Goal: Task Accomplishment & Management: Complete application form

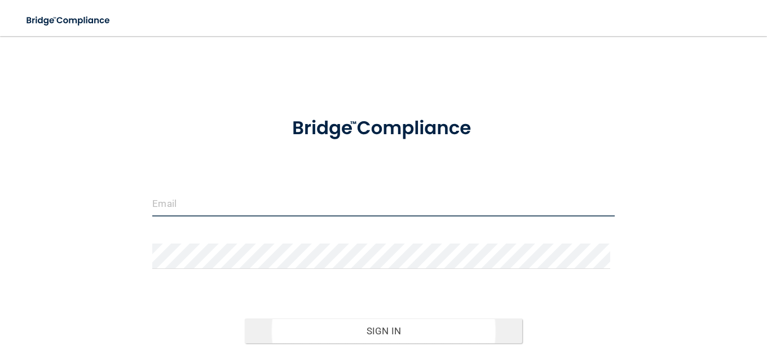
type input "[EMAIL_ADDRESS][DOMAIN_NAME]"
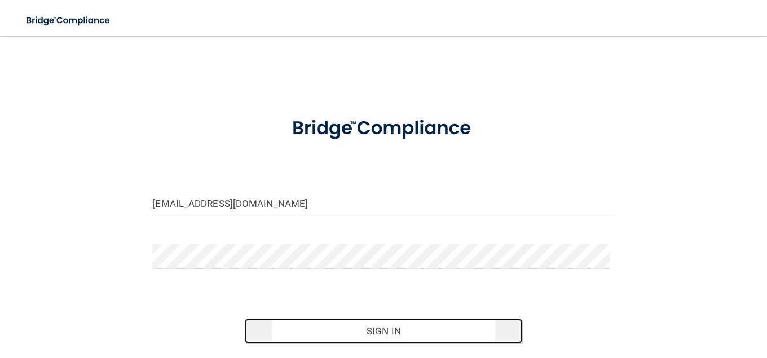
click at [402, 333] on button "Sign In" at bounding box center [383, 331] width 277 height 25
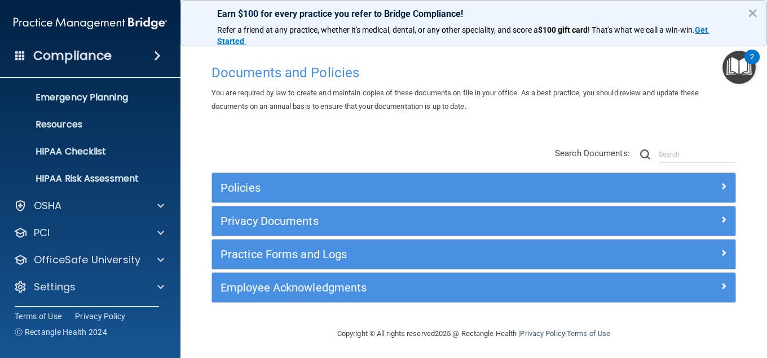
scroll to position [109, 0]
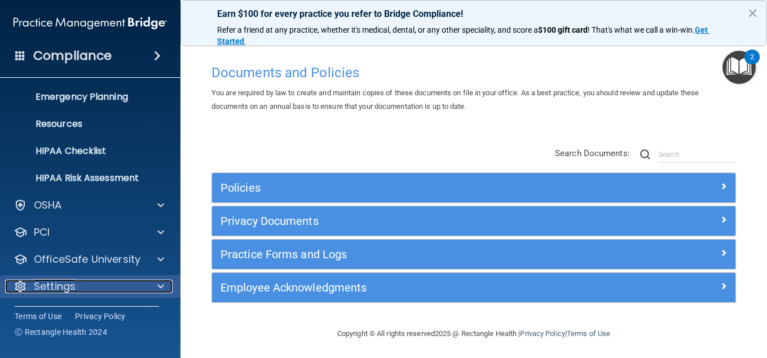
click at [165, 281] on div at bounding box center [159, 287] width 28 height 14
click at [160, 283] on span at bounding box center [160, 287] width 7 height 14
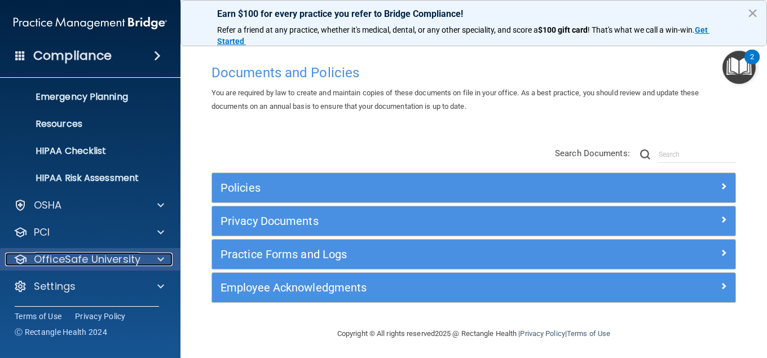
click at [162, 257] on span at bounding box center [160, 260] width 7 height 14
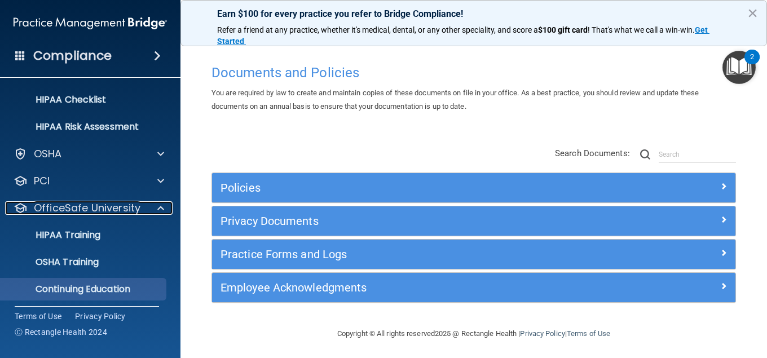
scroll to position [191, 0]
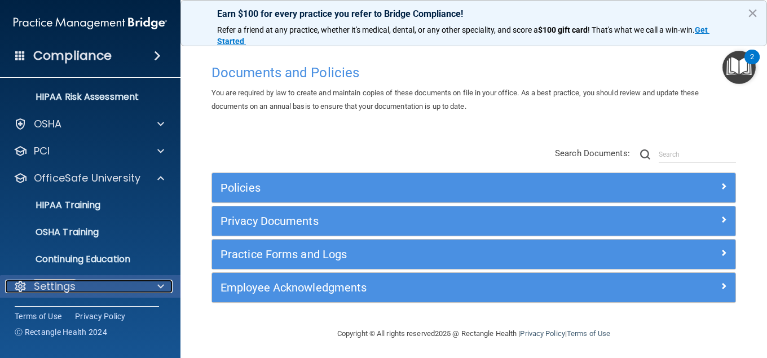
click at [160, 285] on span at bounding box center [160, 287] width 7 height 14
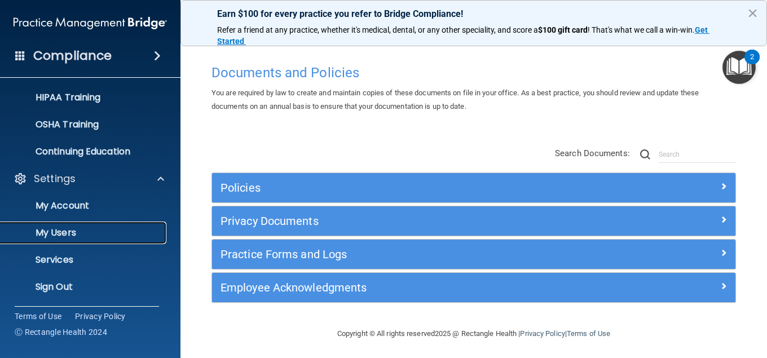
click at [65, 234] on p "My Users" at bounding box center [84, 232] width 154 height 11
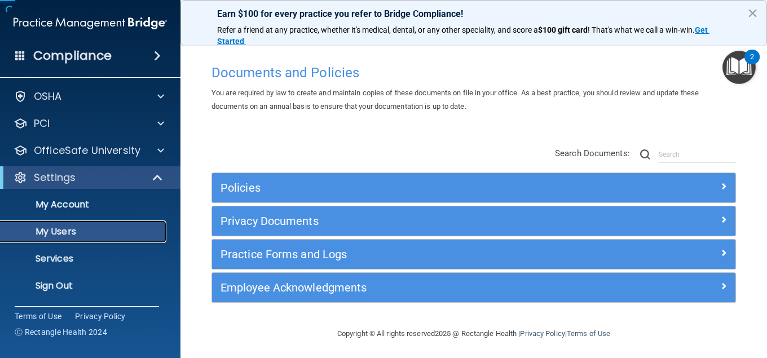
scroll to position [28, 0]
select select "20"
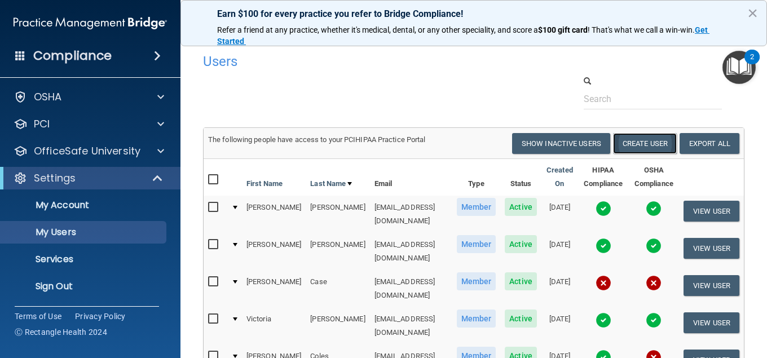
click at [633, 143] on button "Create User" at bounding box center [645, 143] width 64 height 21
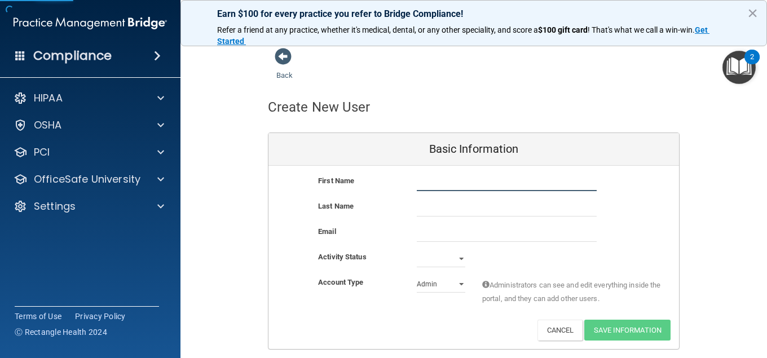
click at [428, 178] on input "text" at bounding box center [507, 182] width 180 height 17
click at [426, 182] on input "text" at bounding box center [507, 182] width 180 height 17
type input "[PERSON_NAME]"
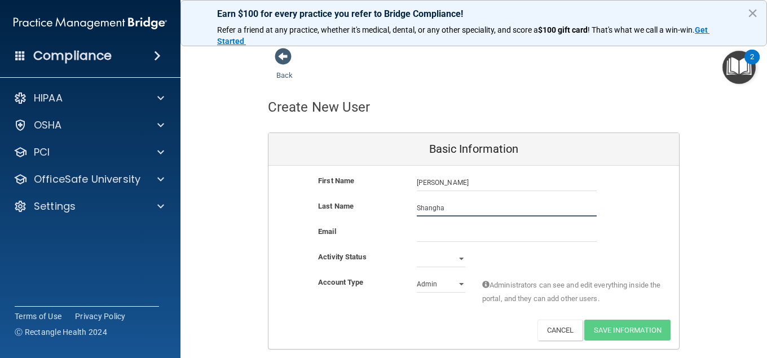
type input "Shangha"
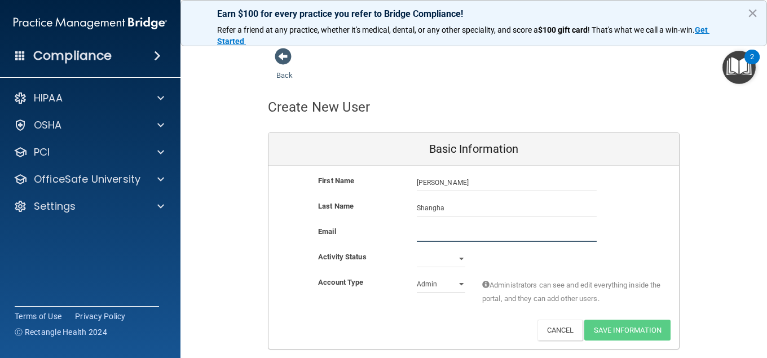
click at [452, 231] on input "email" at bounding box center [507, 233] width 180 height 17
type input "[EMAIL_ADDRESS][DOMAIN_NAME]"
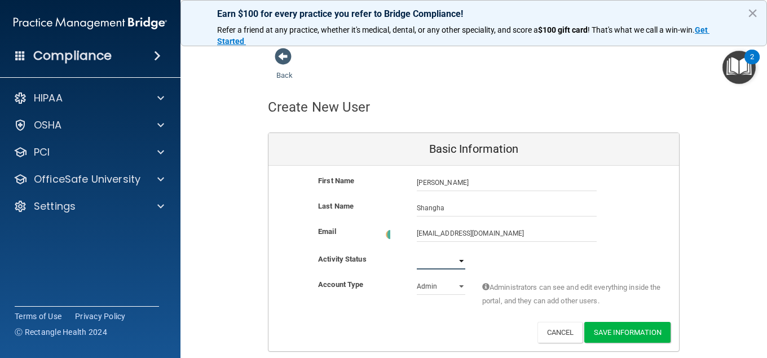
click at [455, 257] on select "Active Inactive" at bounding box center [441, 261] width 49 height 17
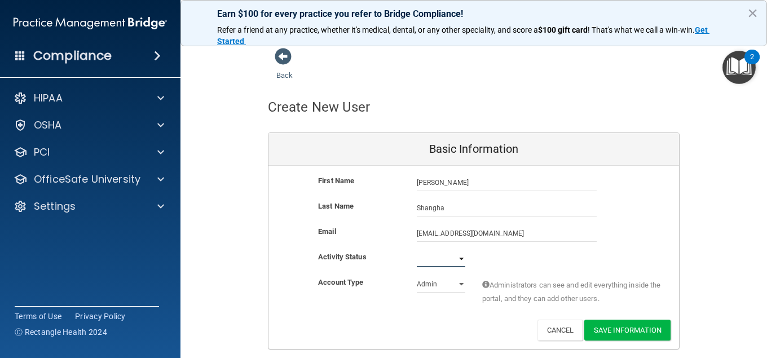
select select "active"
click at [417, 250] on select "Active Inactive" at bounding box center [441, 258] width 49 height 17
click at [456, 283] on select "Admin Member" at bounding box center [441, 284] width 49 height 17
select select "practice_member"
click at [417, 276] on select "Admin Member" at bounding box center [441, 284] width 49 height 17
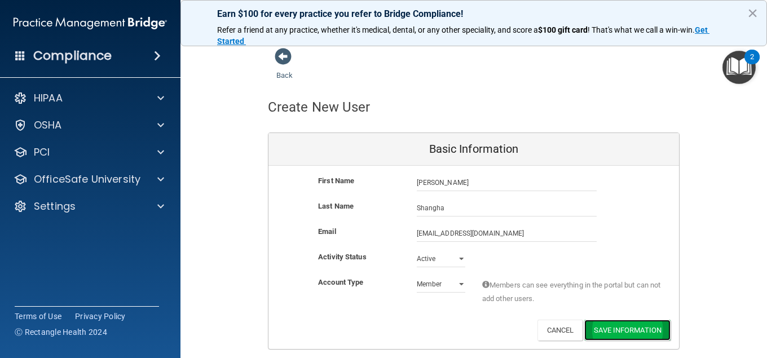
click at [615, 329] on button "Save Information" at bounding box center [627, 330] width 86 height 21
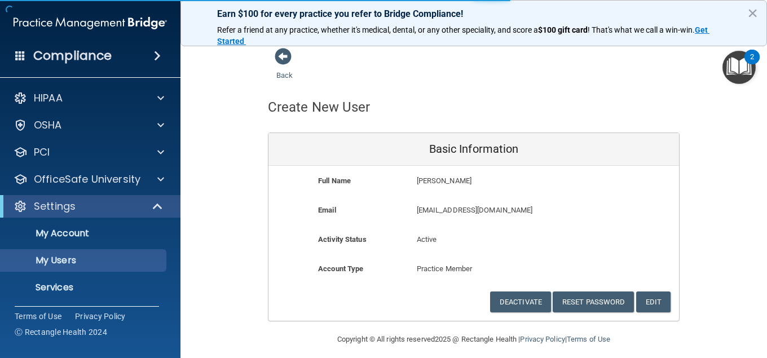
select select "20"
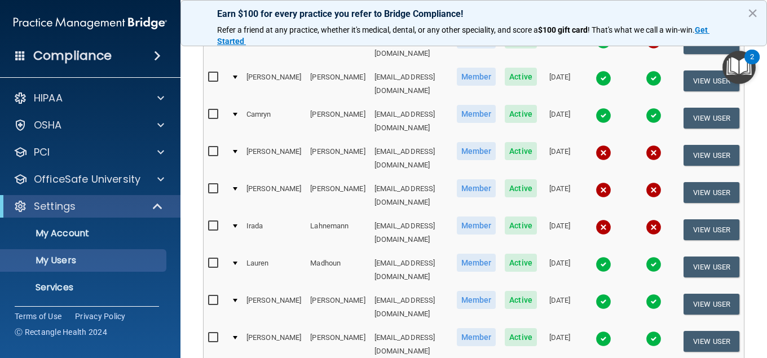
scroll to position [627, 0]
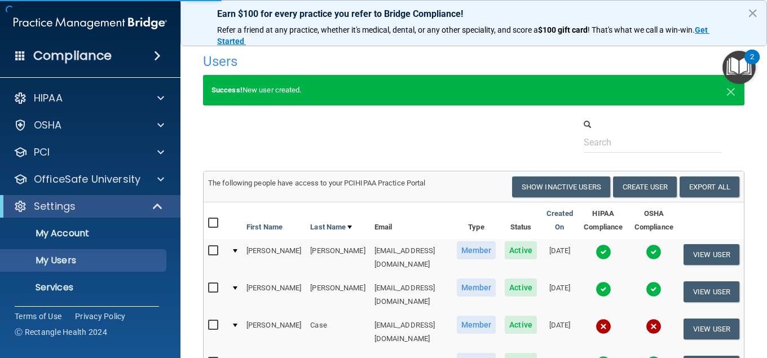
select select "20"
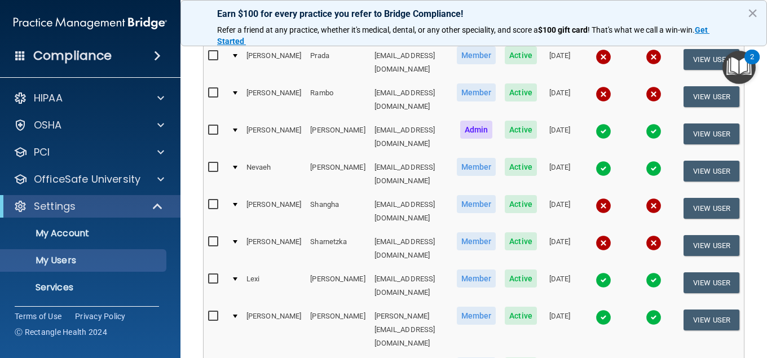
scroll to position [210, 0]
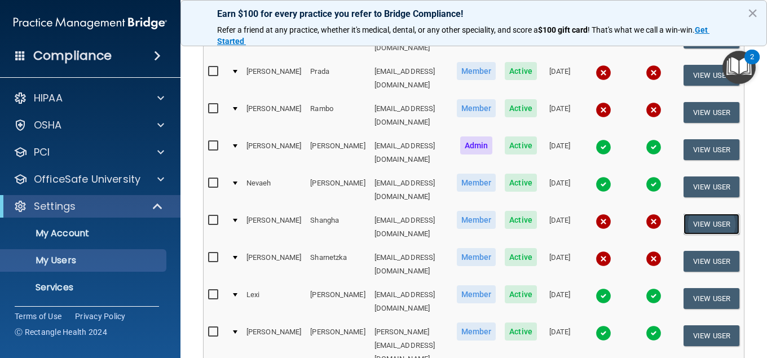
click at [707, 214] on button "View User" at bounding box center [712, 224] width 56 height 21
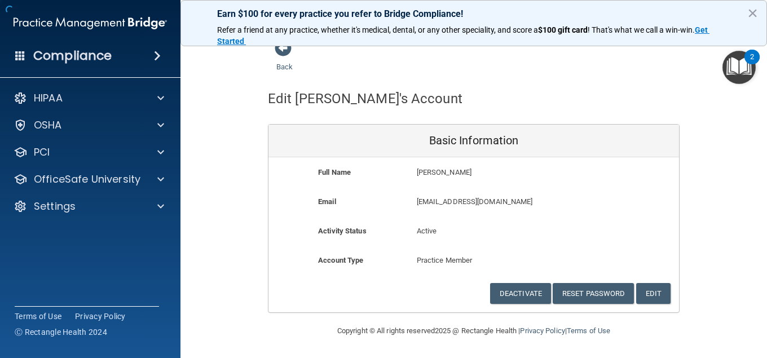
scroll to position [8, 0]
click at [719, 288] on div "Back Edit [PERSON_NAME]'s Account Basic Information Full Name [PERSON_NAME] [PE…" at bounding box center [473, 176] width 541 height 274
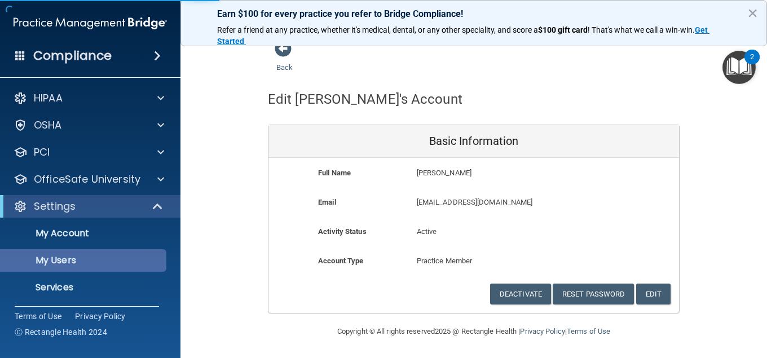
select select "20"
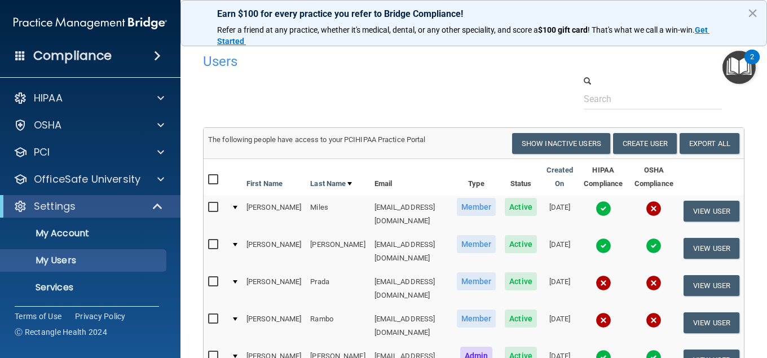
scroll to position [105, 0]
